Goal: Task Accomplishment & Management: Use online tool/utility

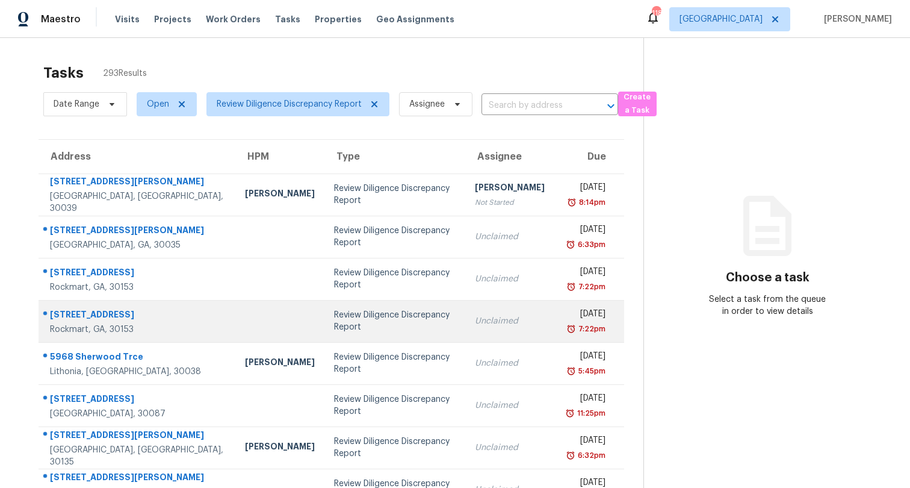
click at [408, 314] on td "Review Diligence Discrepancy Report" at bounding box center [395, 321] width 141 height 42
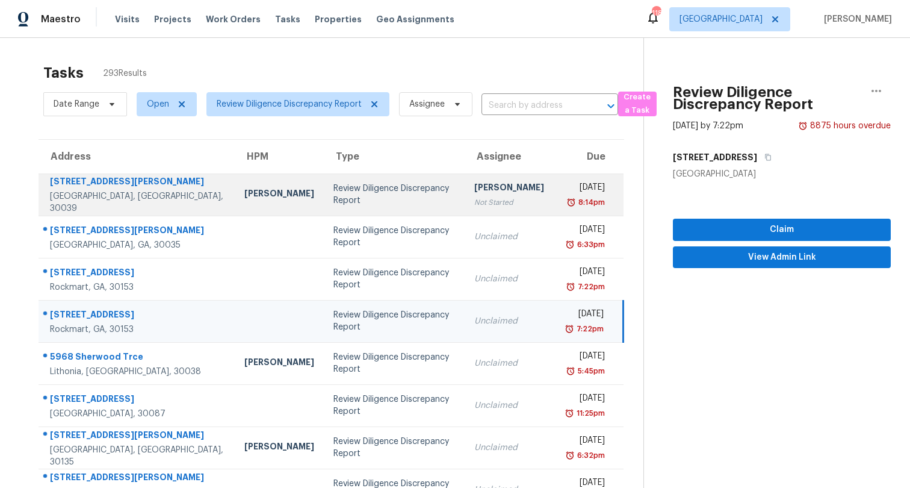
click at [364, 196] on div "Review Diligence Discrepancy Report" at bounding box center [395, 194] width 122 height 24
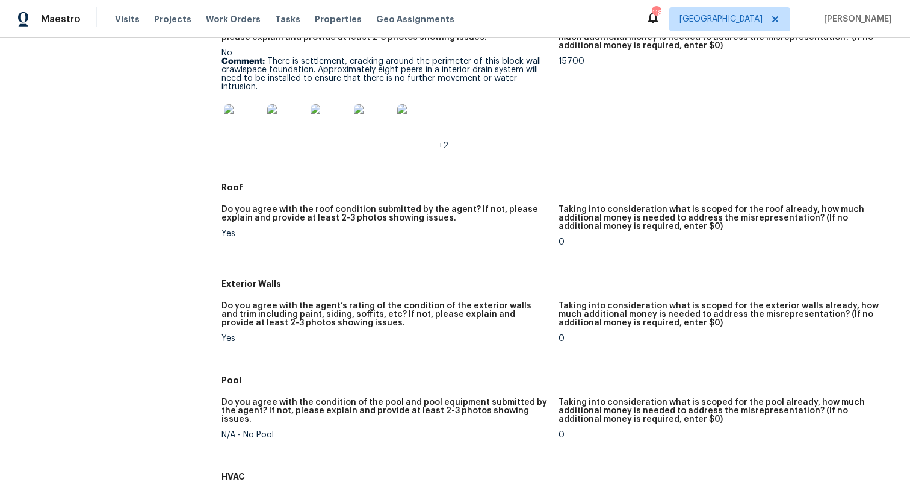
scroll to position [196, 0]
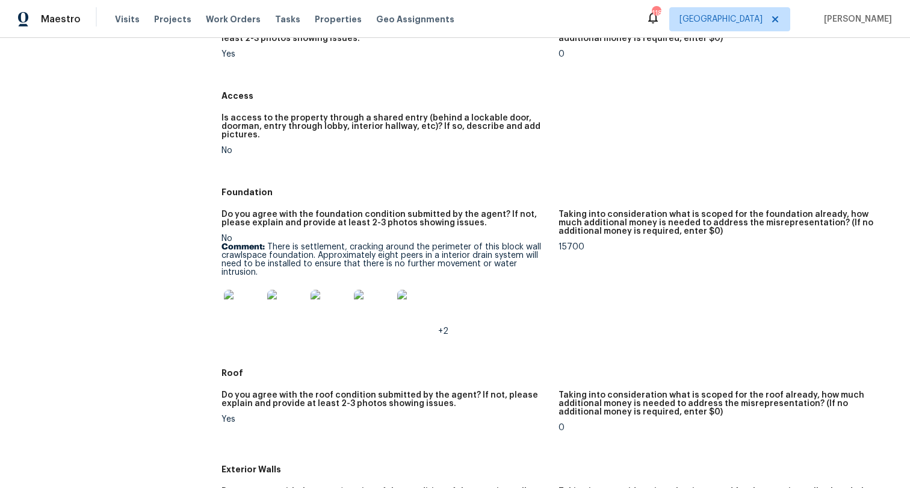
click at [444, 330] on span "+2" at bounding box center [443, 331] width 10 height 8
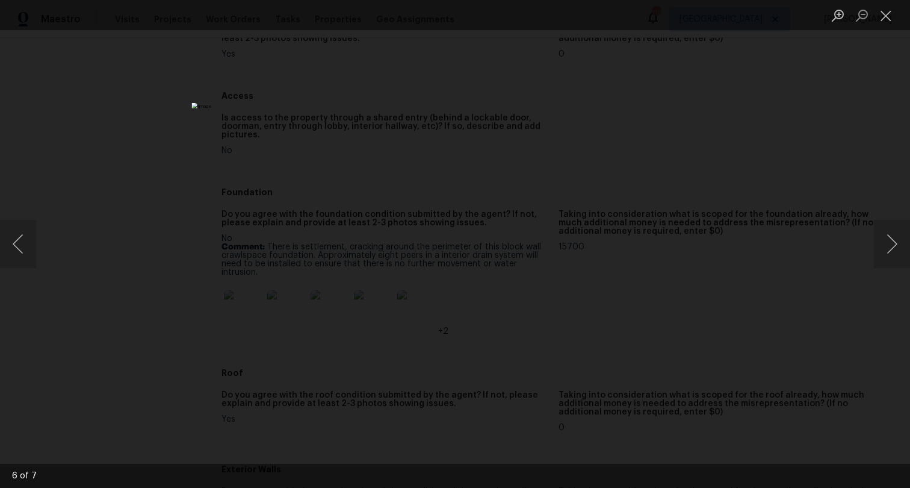
click at [183, 327] on div "Lightbox" at bounding box center [455, 244] width 910 height 488
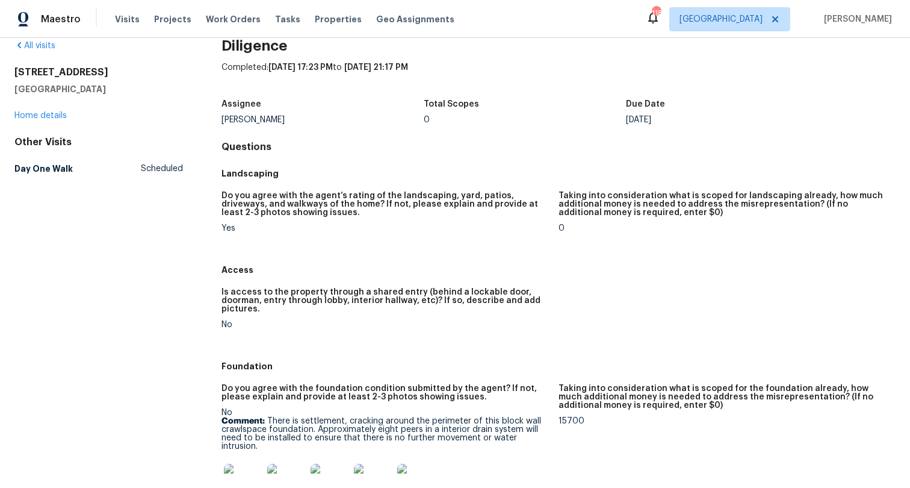
scroll to position [0, 0]
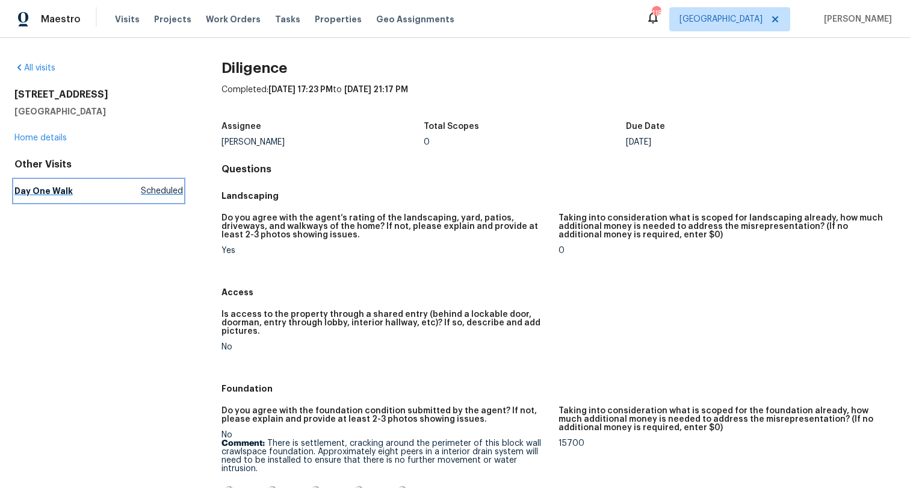
click at [161, 190] on span "Scheduled" at bounding box center [162, 191] width 42 height 12
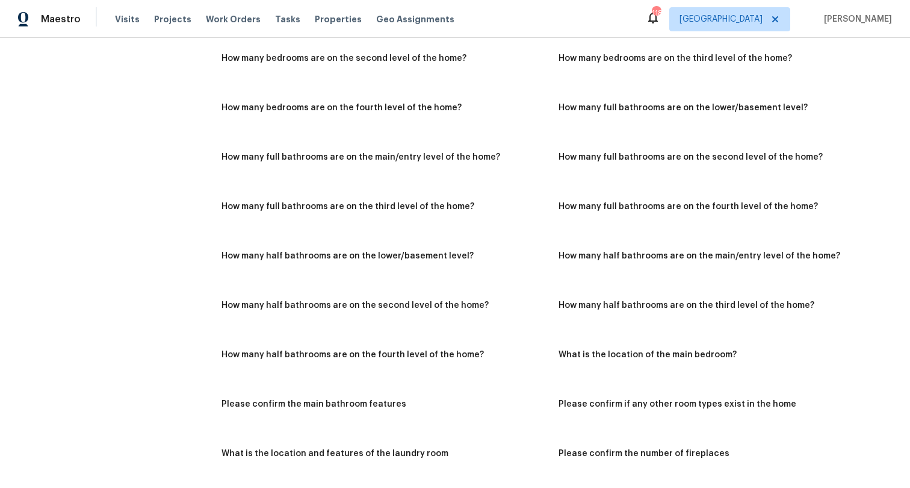
scroll to position [620, 0]
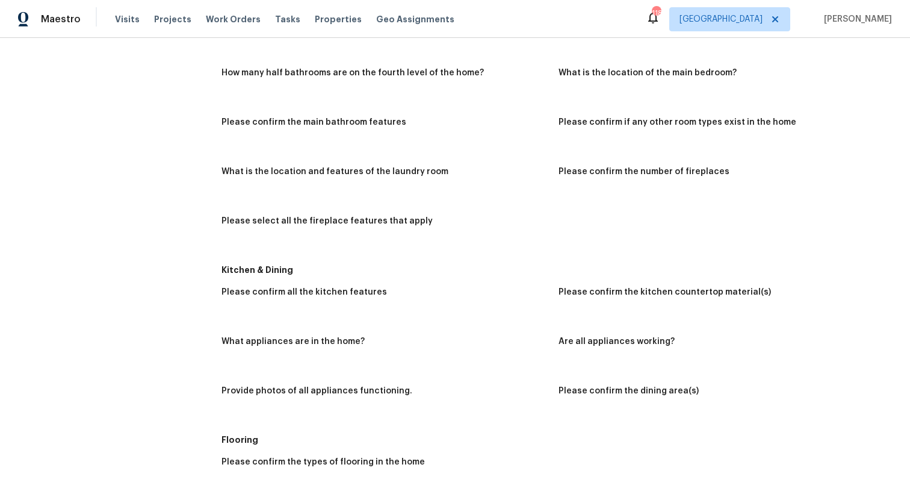
drag, startPoint x: 275, startPoint y: 247, endPoint x: 250, endPoint y: 249, distance: 24.7
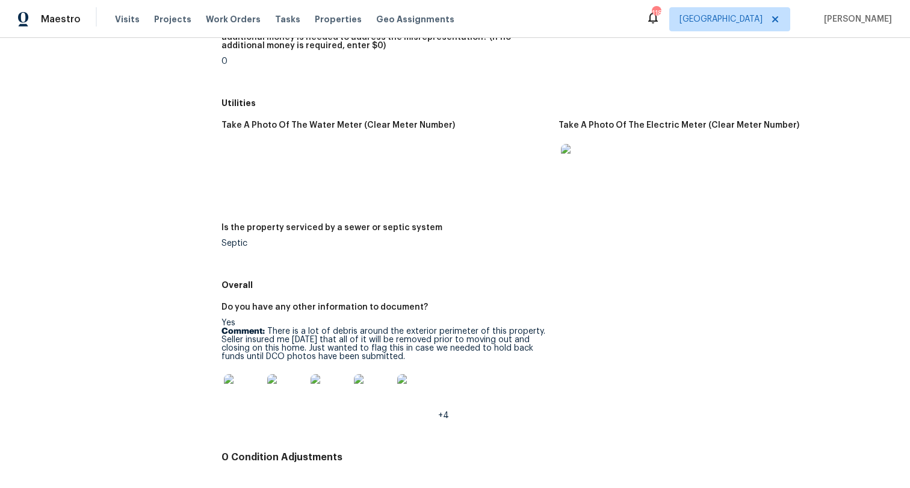
scroll to position [1705, 0]
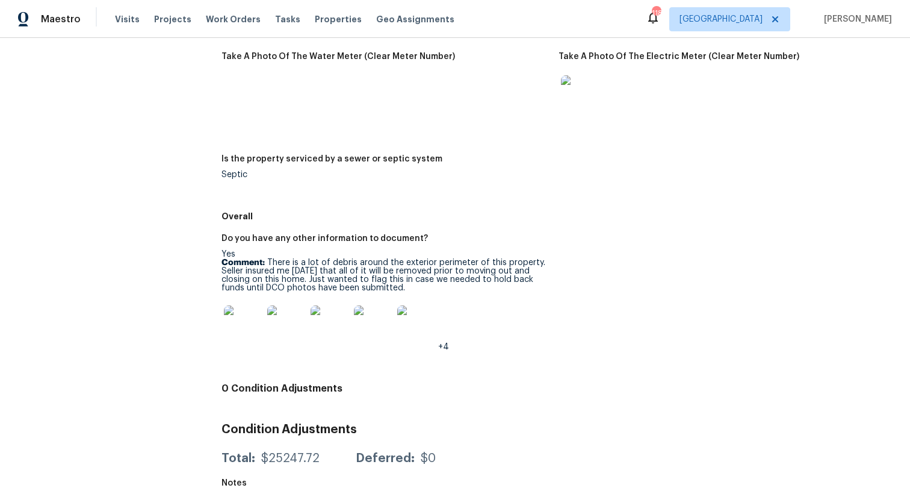
click at [418, 331] on img at bounding box center [416, 324] width 39 height 39
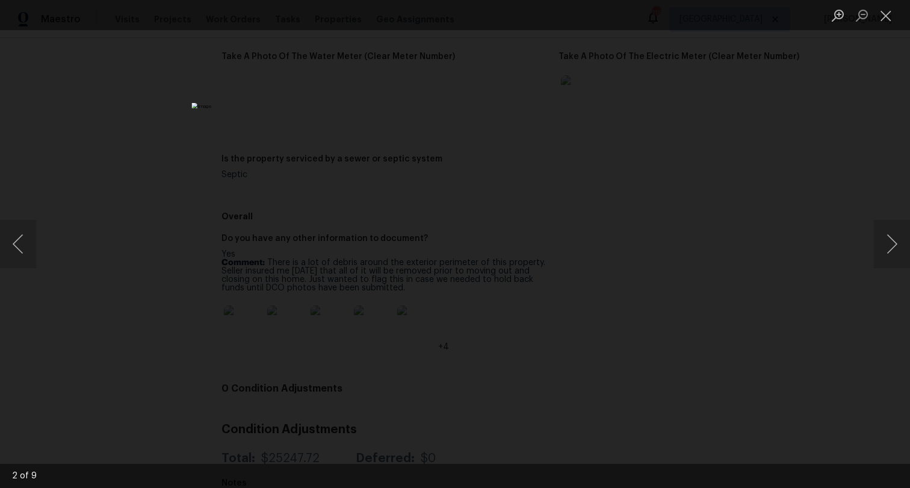
click at [204, 318] on div "Lightbox" at bounding box center [455, 244] width 910 height 488
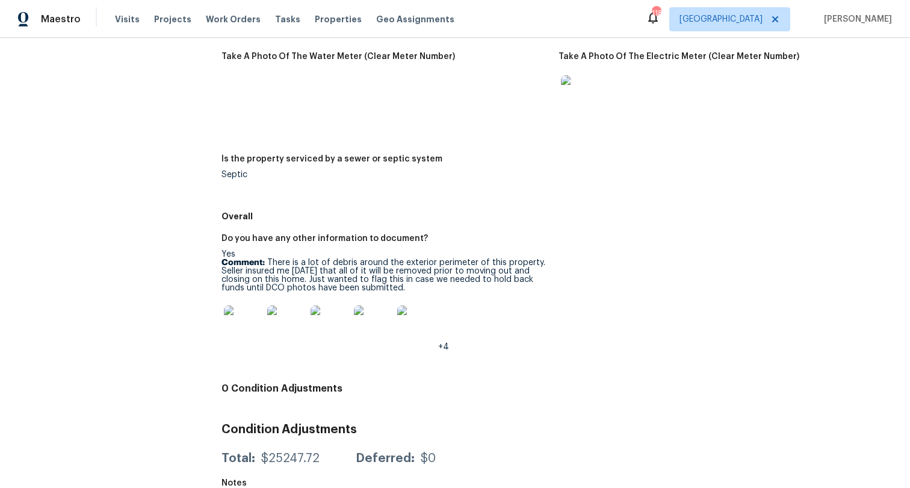
click at [231, 328] on img at bounding box center [243, 324] width 39 height 39
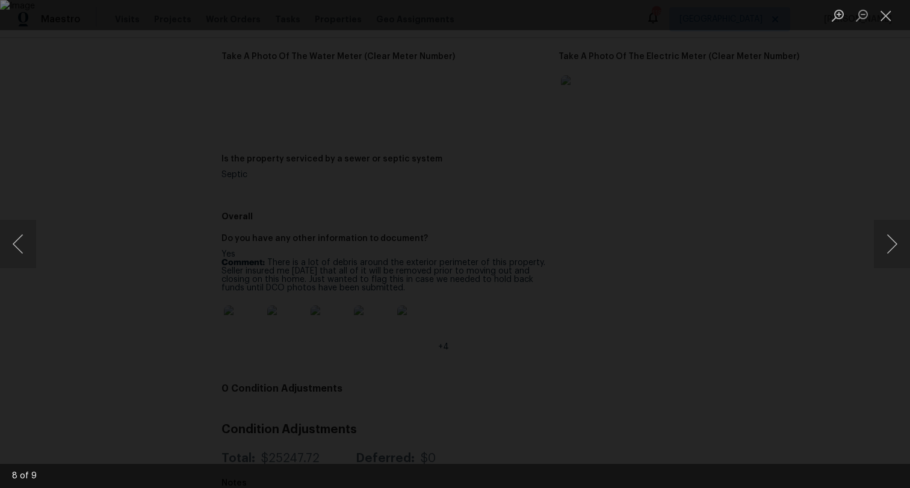
click at [146, 325] on div "Lightbox" at bounding box center [455, 244] width 910 height 488
click at [113, 331] on div "Lightbox" at bounding box center [455, 244] width 910 height 488
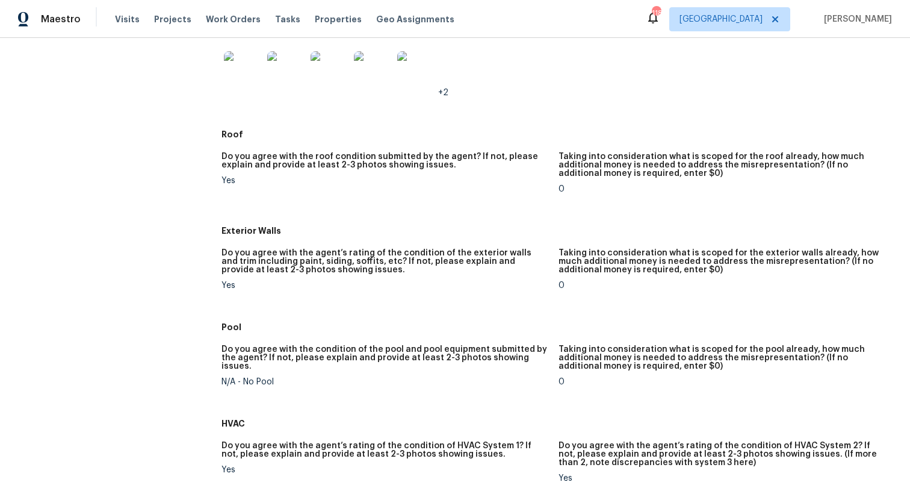
scroll to position [306, 0]
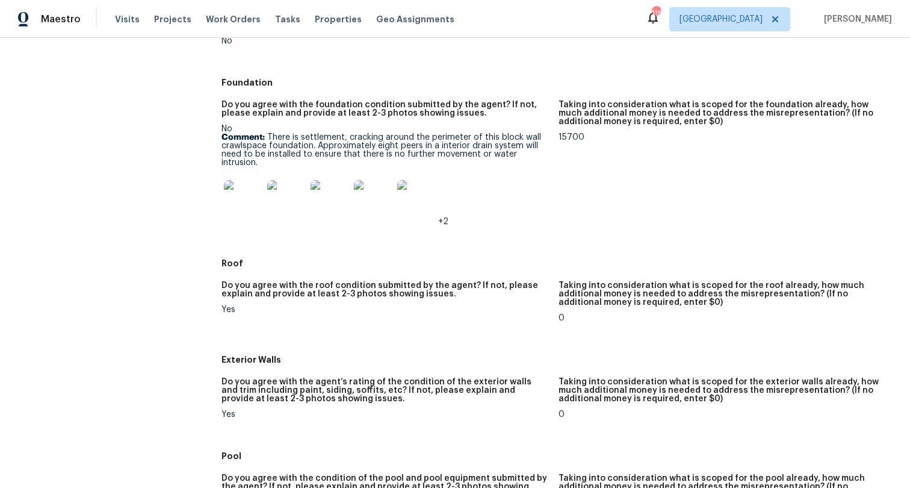
click at [243, 197] on img at bounding box center [243, 199] width 39 height 39
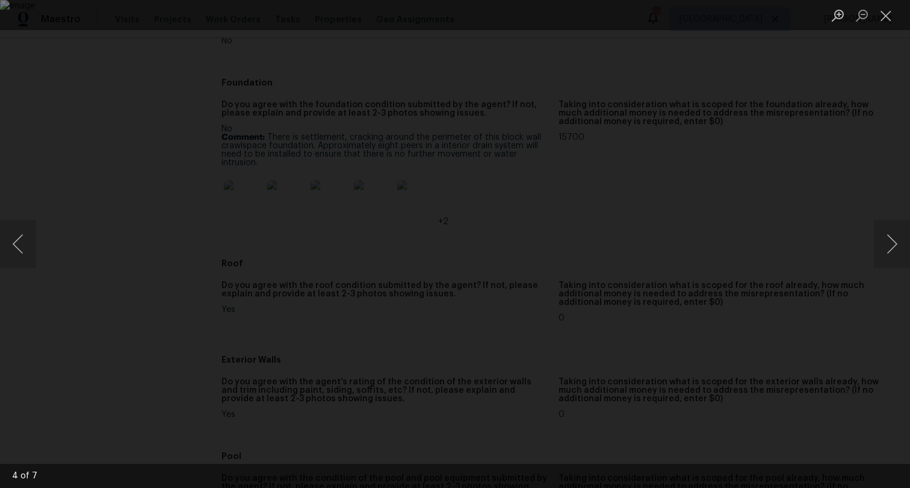
click at [109, 241] on div "Lightbox" at bounding box center [455, 244] width 910 height 488
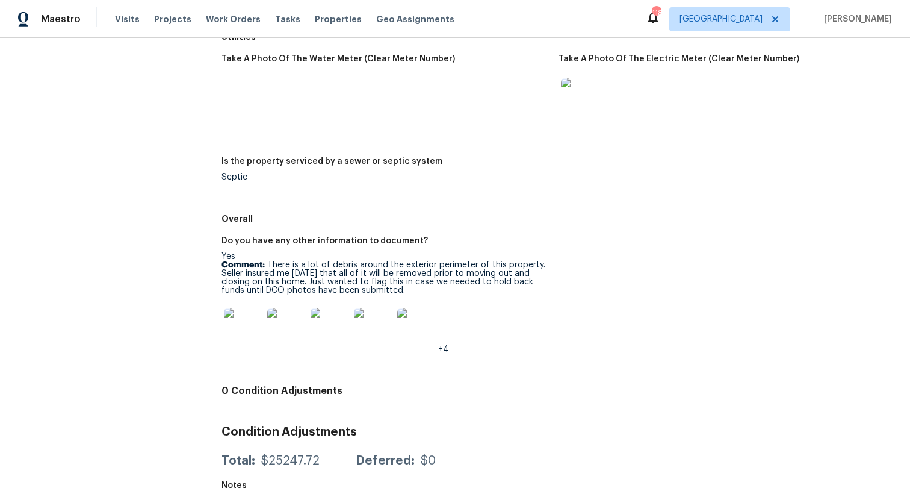
scroll to position [1737, 0]
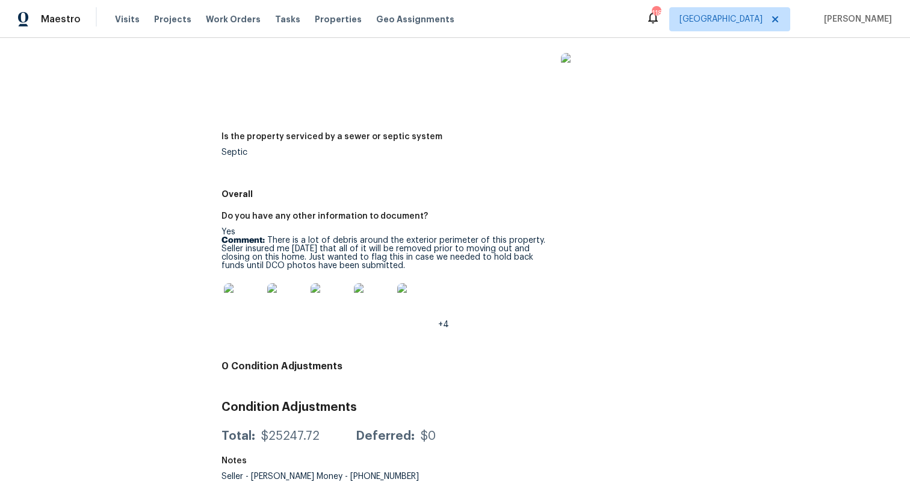
click at [422, 305] on img at bounding box center [416, 302] width 39 height 39
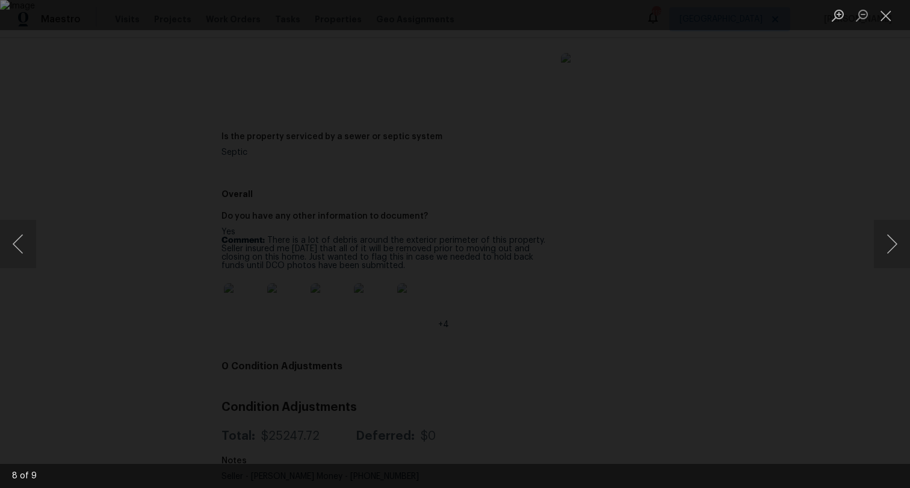
click at [49, 347] on div "Lightbox" at bounding box center [455, 244] width 910 height 488
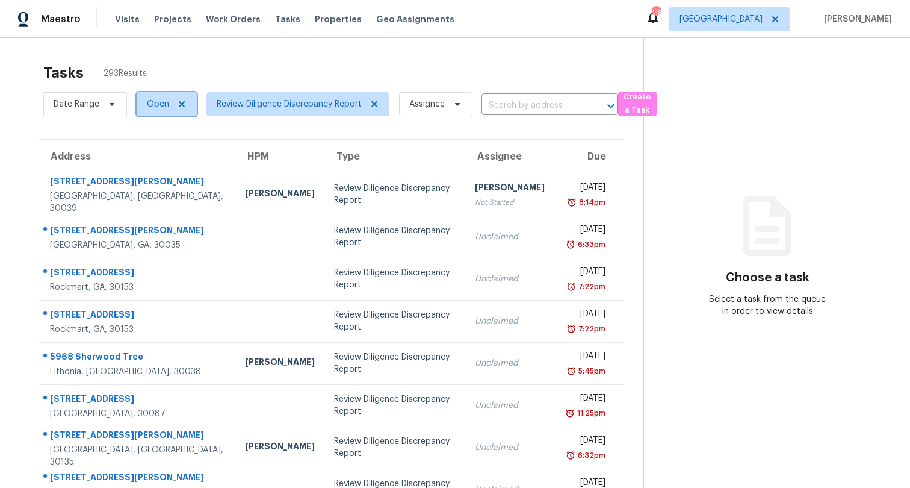
click at [158, 98] on span "Open" at bounding box center [158, 104] width 22 height 12
click at [164, 152] on label "Closed" at bounding box center [164, 155] width 43 height 12
click at [151, 152] on input "Closed" at bounding box center [147, 153] width 8 height 8
checkbox input "true"
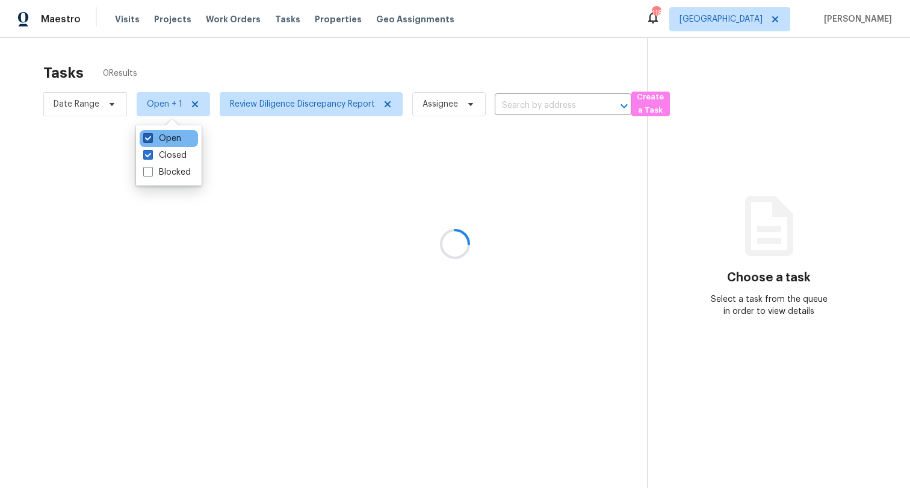
click at [164, 140] on label "Open" at bounding box center [162, 138] width 38 height 12
click at [151, 140] on input "Open" at bounding box center [147, 136] width 8 height 8
checkbox input "false"
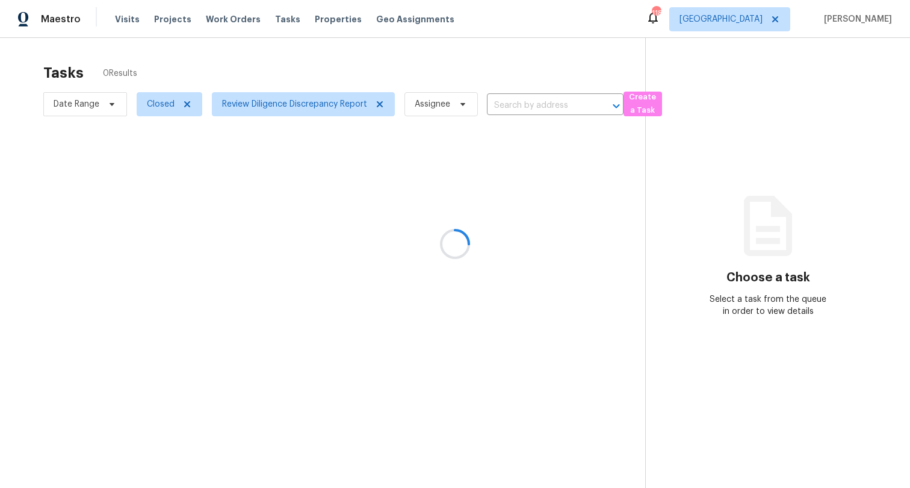
click at [267, 52] on div at bounding box center [455, 244] width 910 height 488
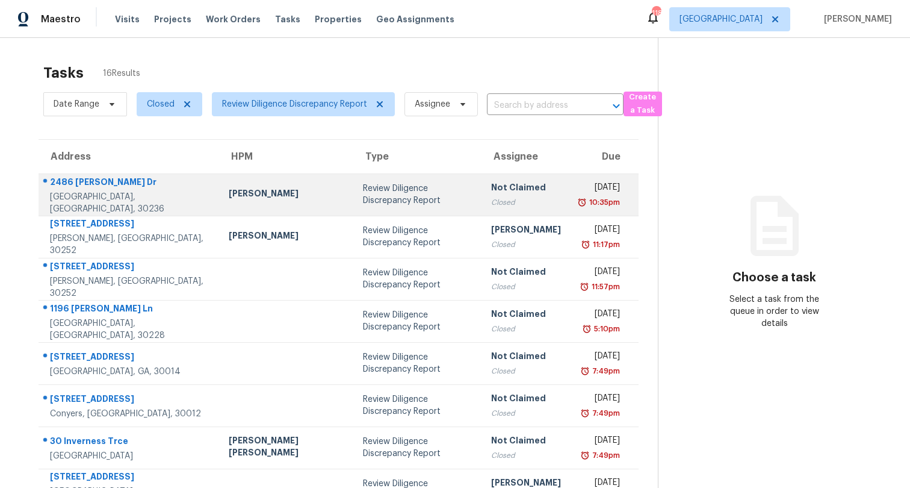
click at [279, 192] on td "Jamin Taibo" at bounding box center [286, 194] width 134 height 42
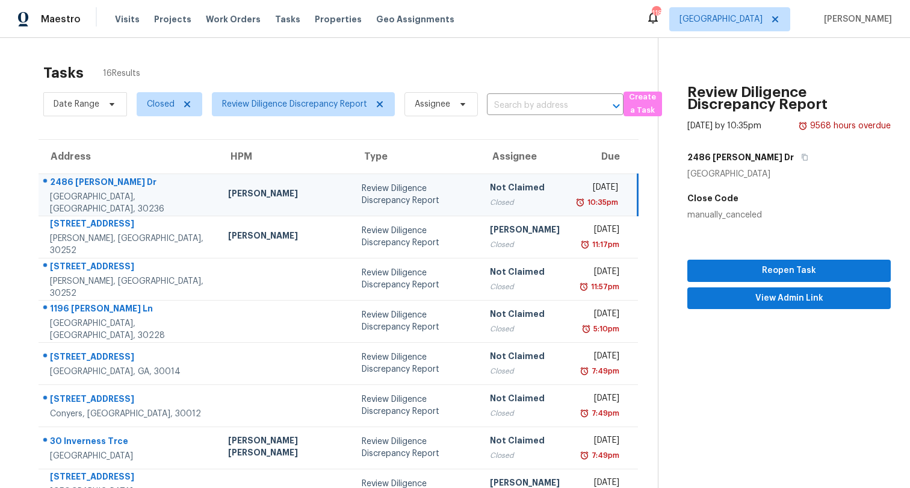
click at [718, 210] on div "manually_canceled" at bounding box center [790, 215] width 204 height 12
click at [760, 210] on div "manually_canceled" at bounding box center [790, 215] width 204 height 12
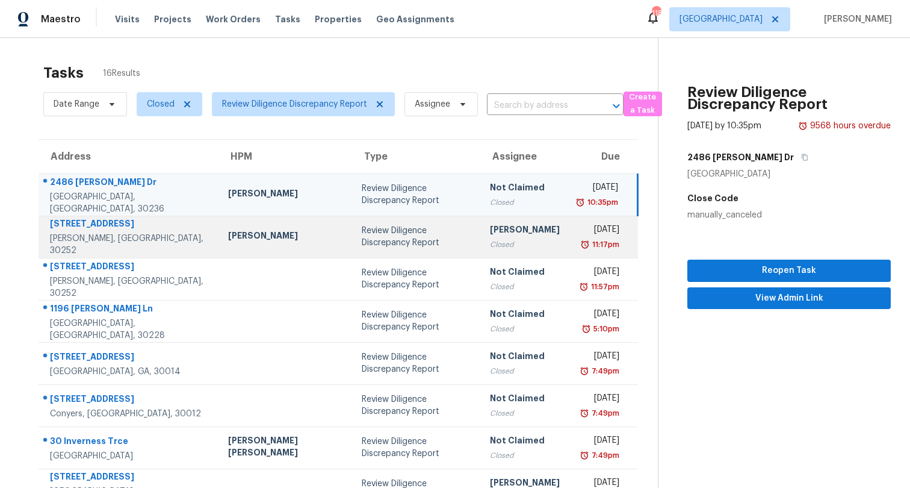
click at [268, 228] on td "Wesley Brooks" at bounding box center [286, 237] width 134 height 42
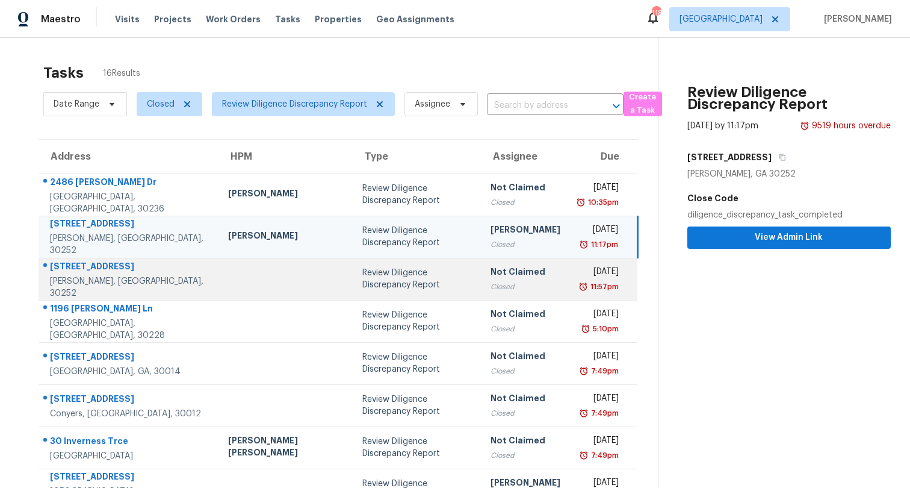
click at [267, 276] on td at bounding box center [286, 279] width 134 height 42
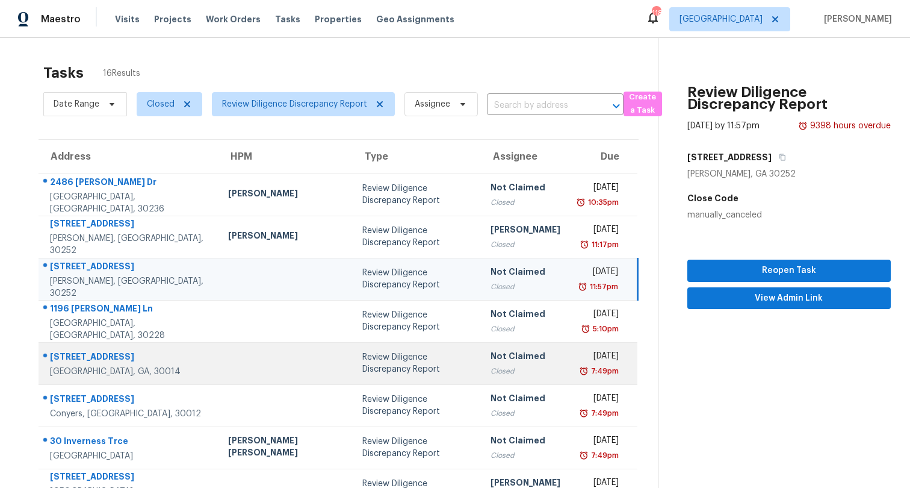
click at [242, 374] on td at bounding box center [286, 363] width 134 height 42
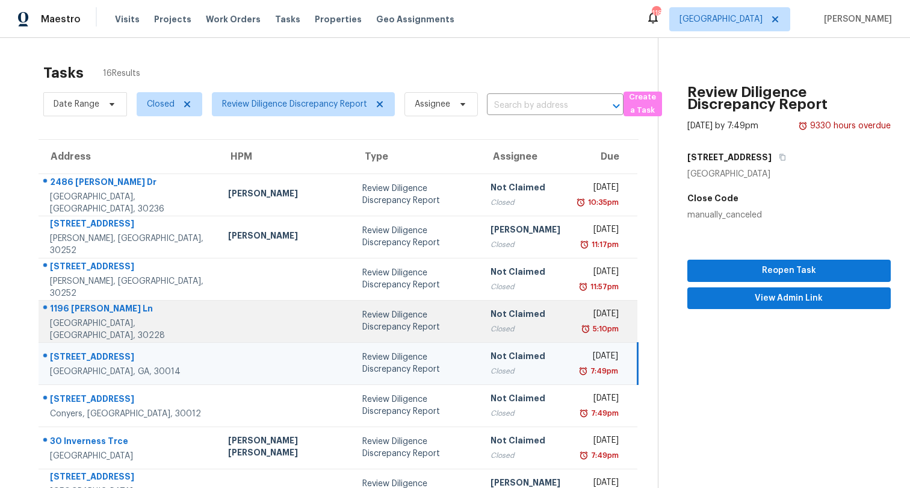
click at [237, 316] on td at bounding box center [286, 321] width 134 height 42
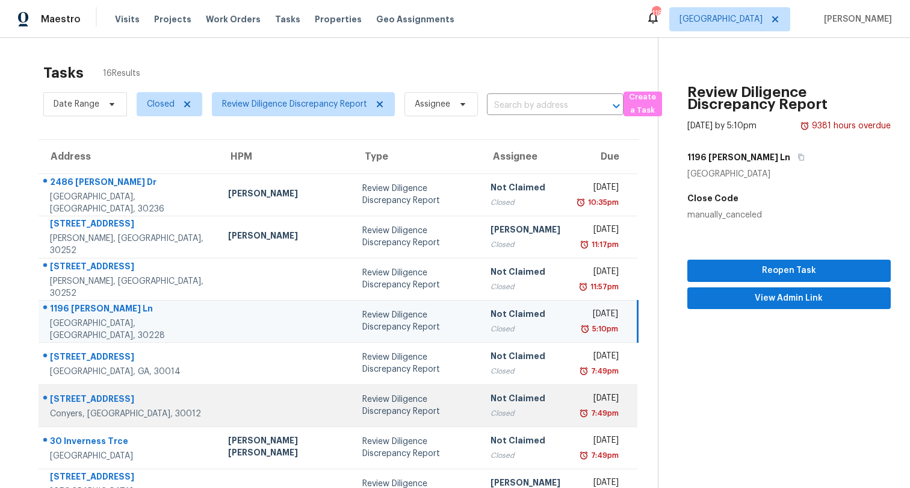
click at [256, 393] on td at bounding box center [286, 405] width 134 height 42
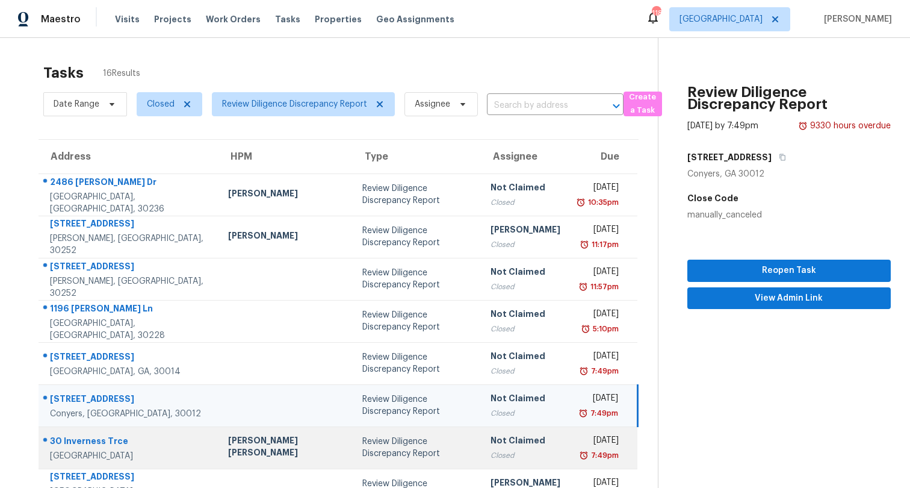
click at [256, 435] on div "Marcos Ricardo Resendiz" at bounding box center [285, 447] width 115 height 27
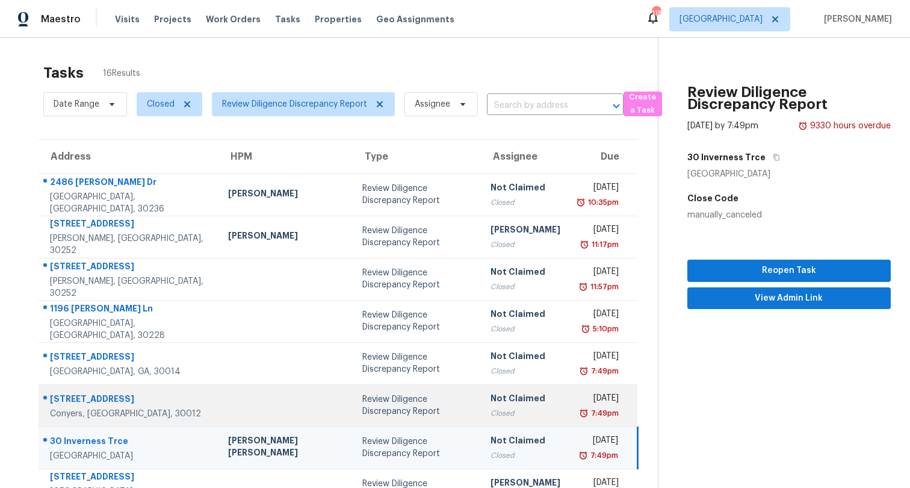
scroll to position [148, 0]
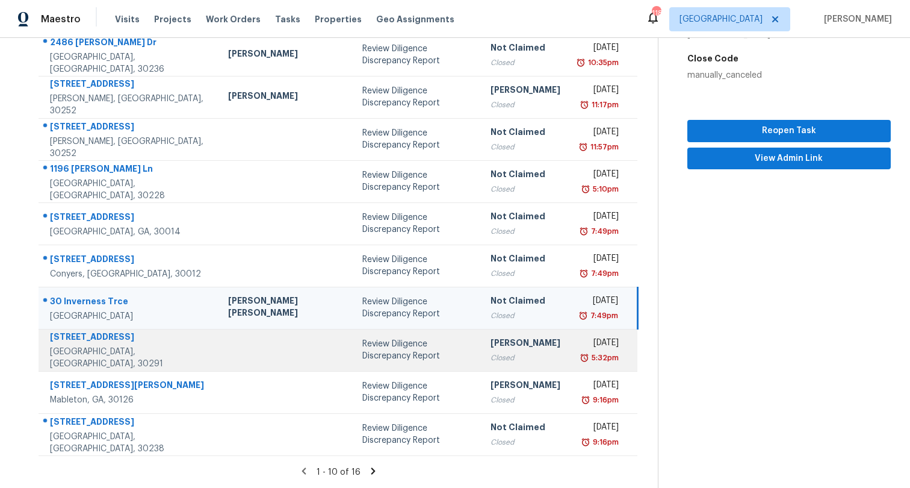
click at [353, 340] on td "Review Diligence Discrepancy Report" at bounding box center [417, 350] width 128 height 42
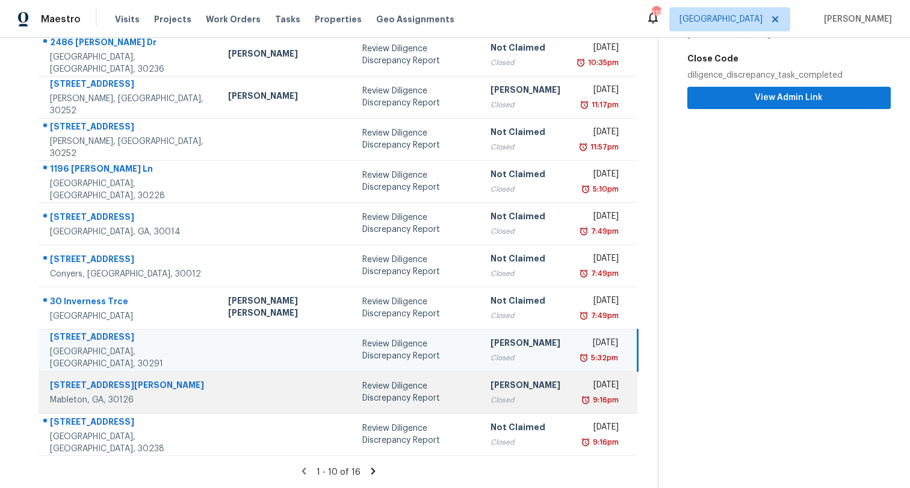
click at [353, 389] on td "Review Diligence Discrepancy Report" at bounding box center [417, 392] width 128 height 42
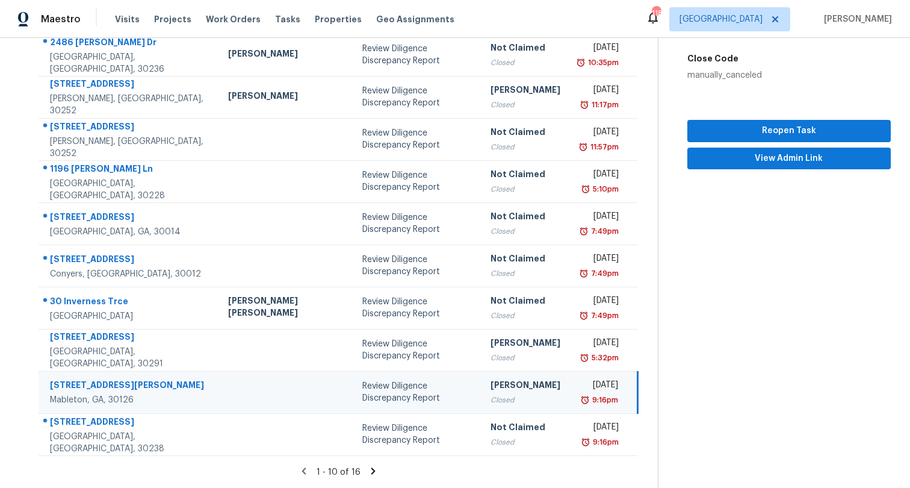
click at [353, 371] on td "Review Diligence Discrepancy Report" at bounding box center [417, 392] width 128 height 42
click at [804, 151] on span "View Admin Link" at bounding box center [789, 158] width 184 height 15
